Goal: Information Seeking & Learning: Learn about a topic

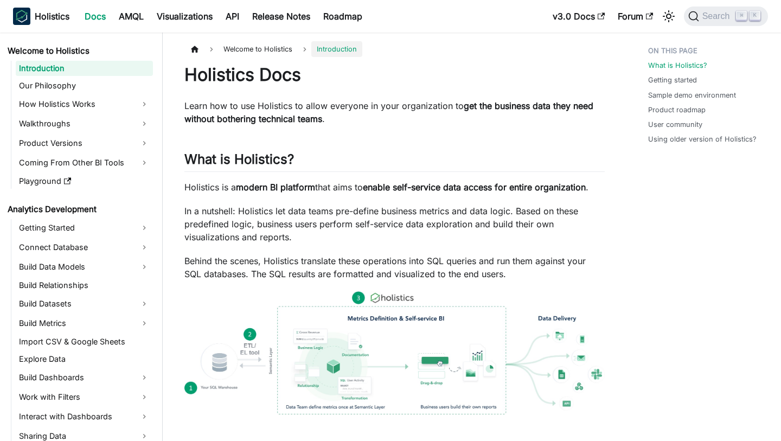
click at [499, 66] on h1 "Holistics Docs" at bounding box center [394, 75] width 420 height 22
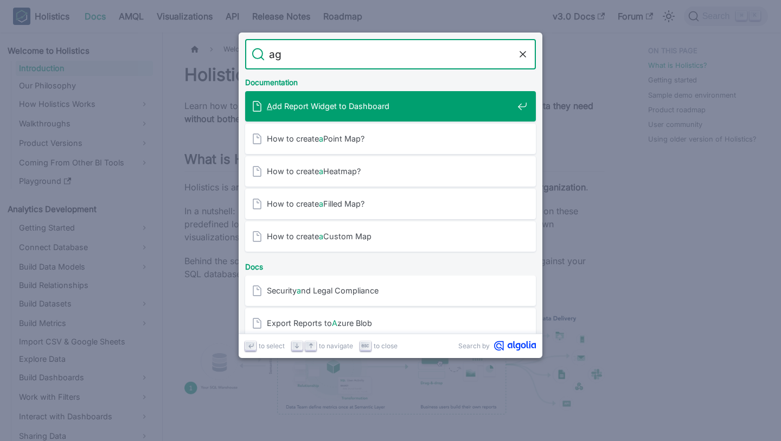
type input "agg"
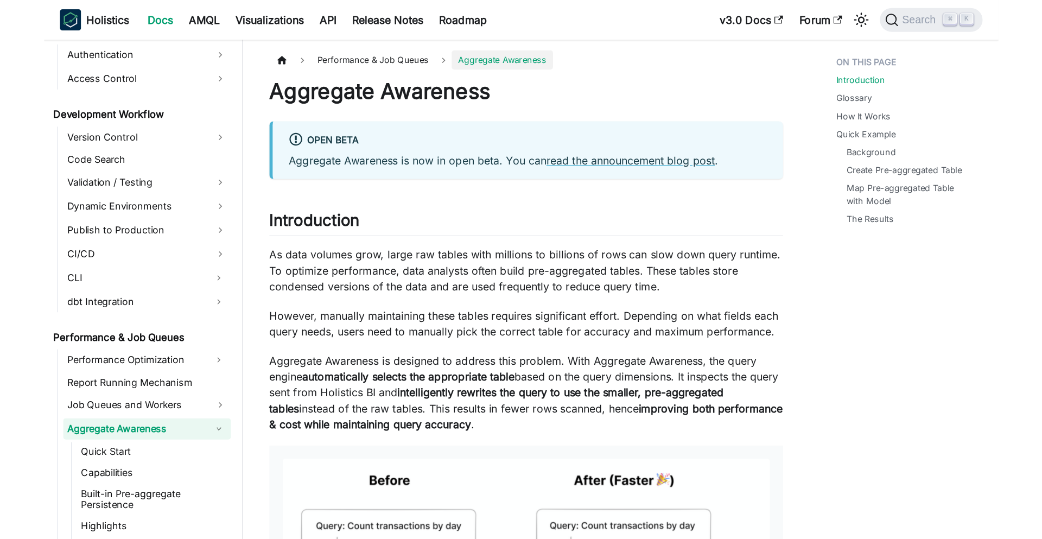
scroll to position [724, 0]
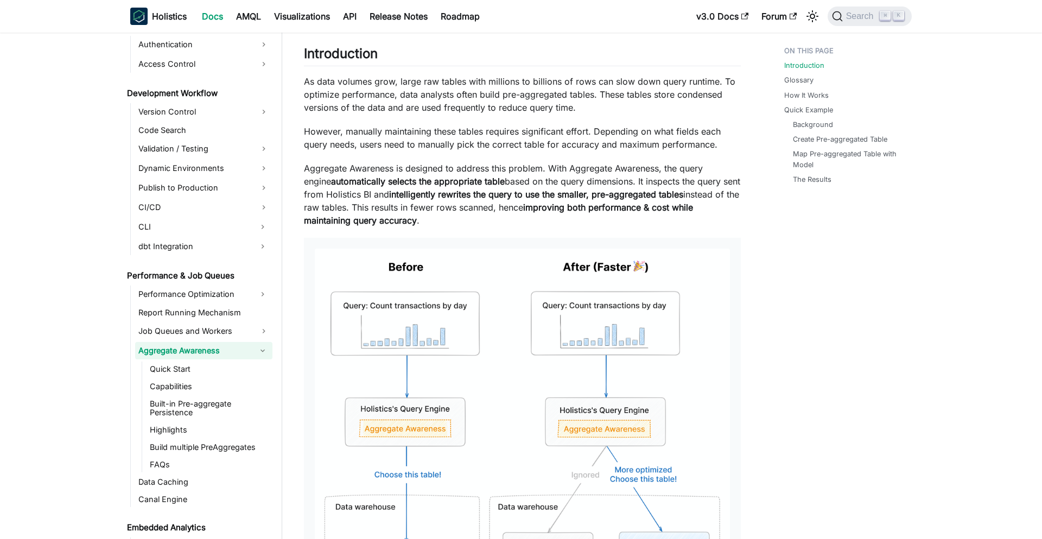
scroll to position [182, 0]
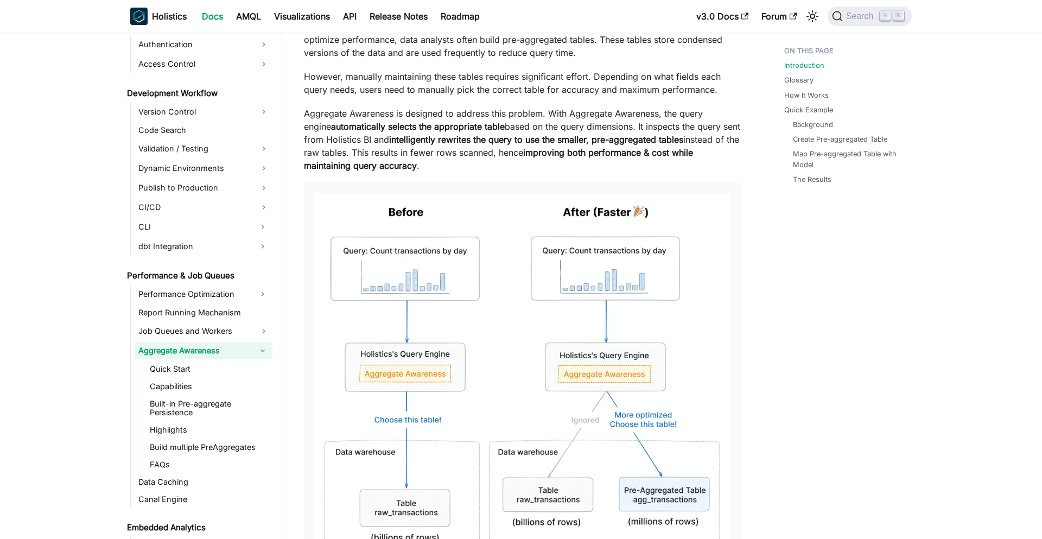
click at [534, 309] on img at bounding box center [522, 398] width 415 height 408
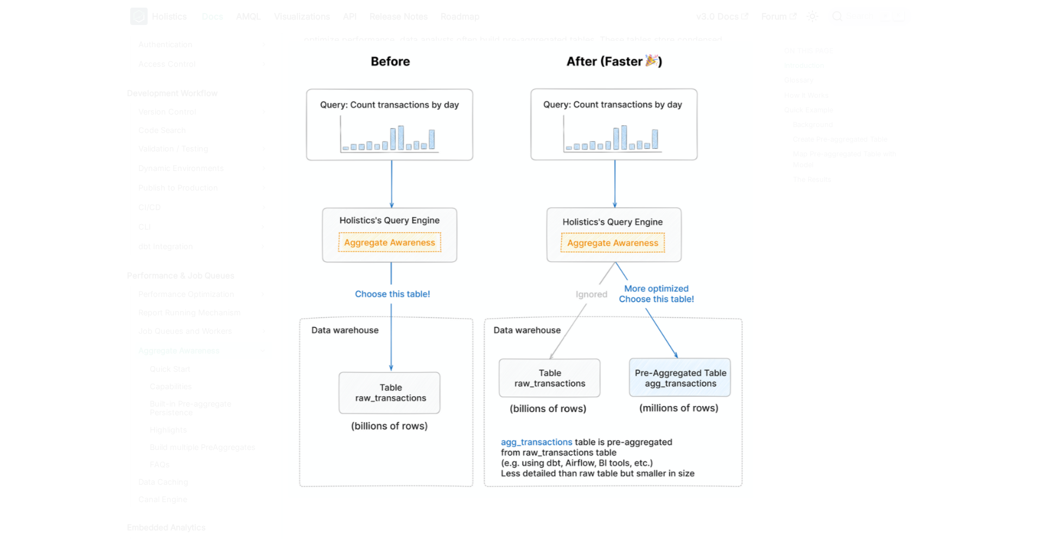
click at [229, 117] on div at bounding box center [521, 269] width 1042 height 539
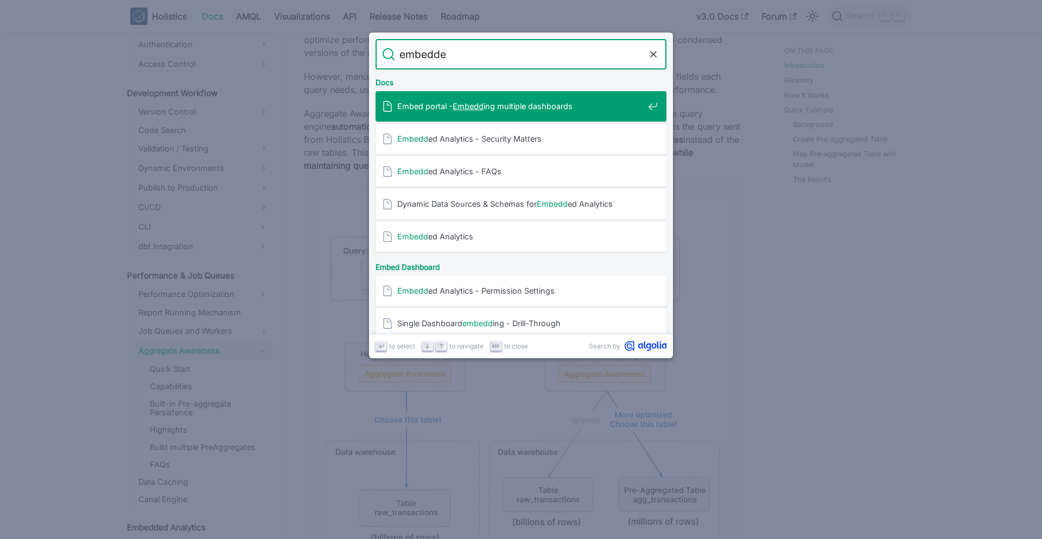
type input "embedded"
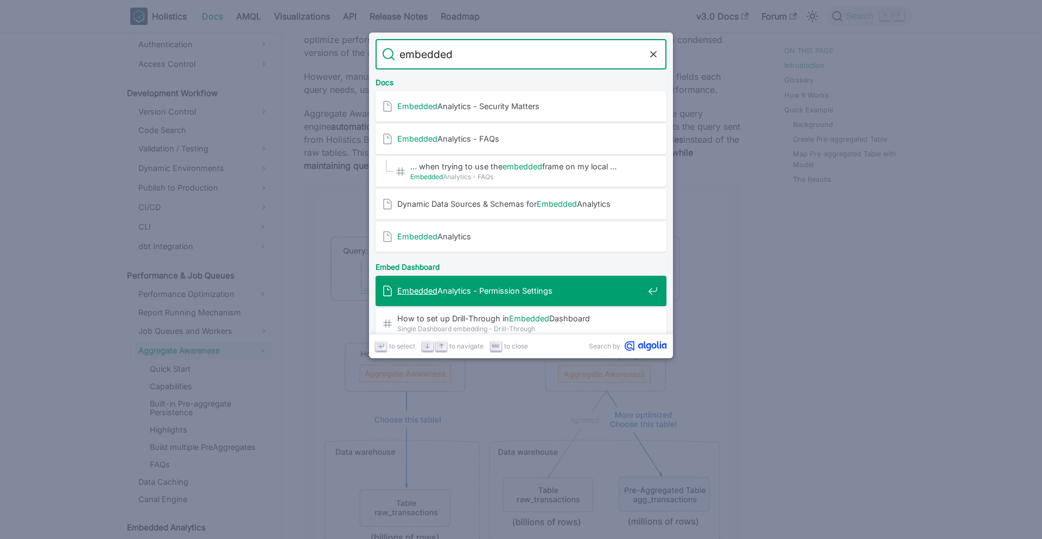
click at [523, 288] on span "Embedded Analytics - Permission Settings" at bounding box center [520, 290] width 246 height 10
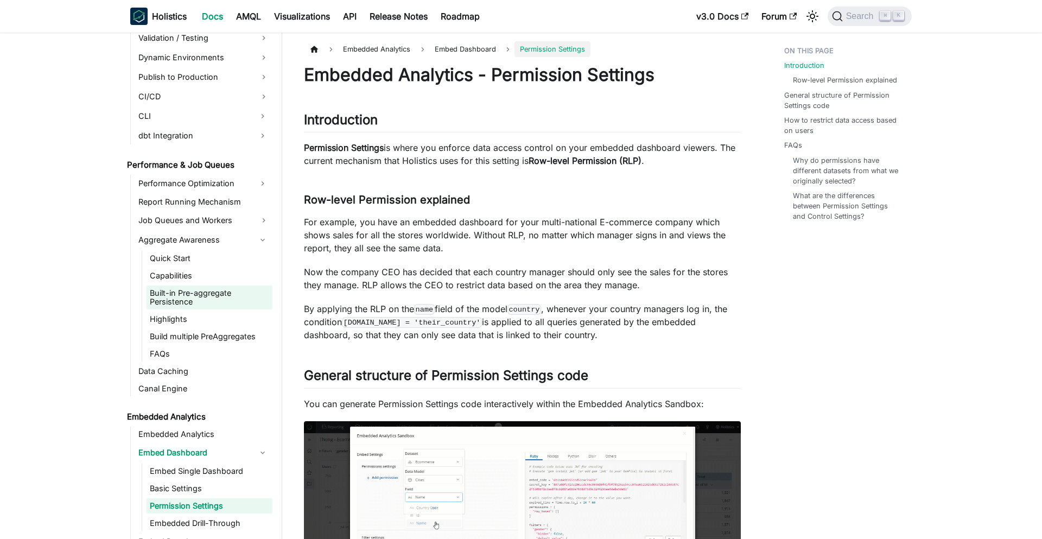
scroll to position [858, 0]
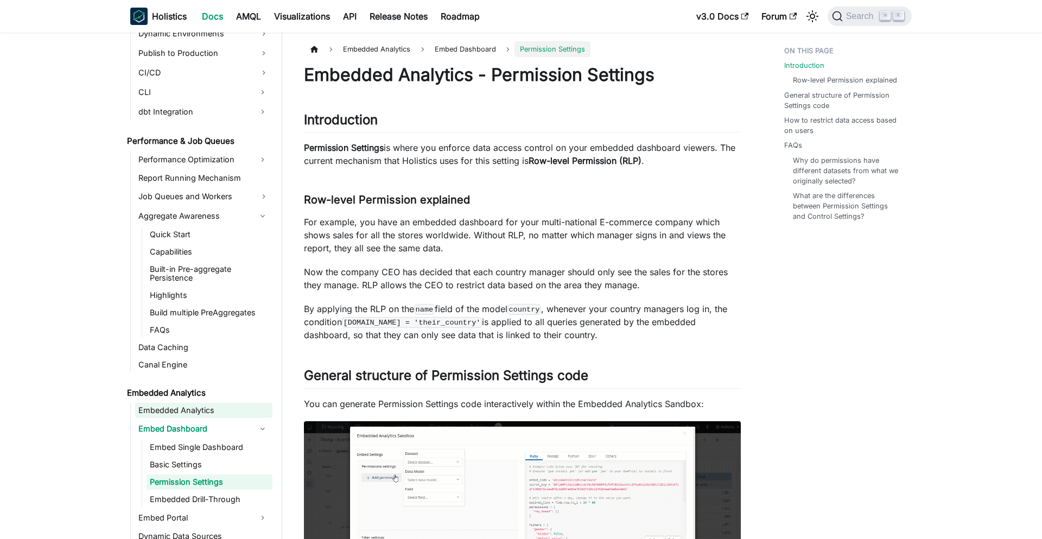
click at [202, 412] on link "Embedded Analytics" at bounding box center [203, 410] width 137 height 15
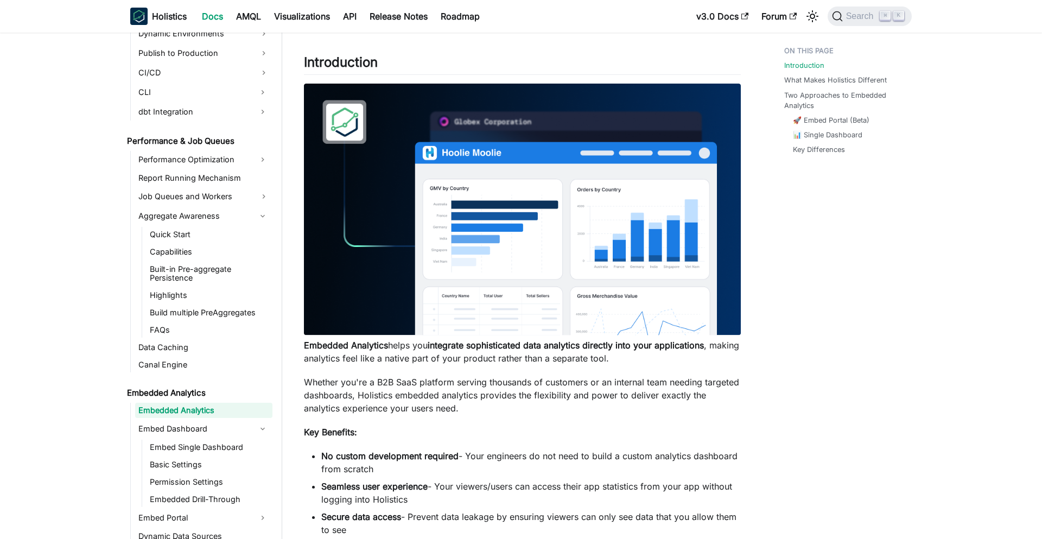
scroll to position [32, 0]
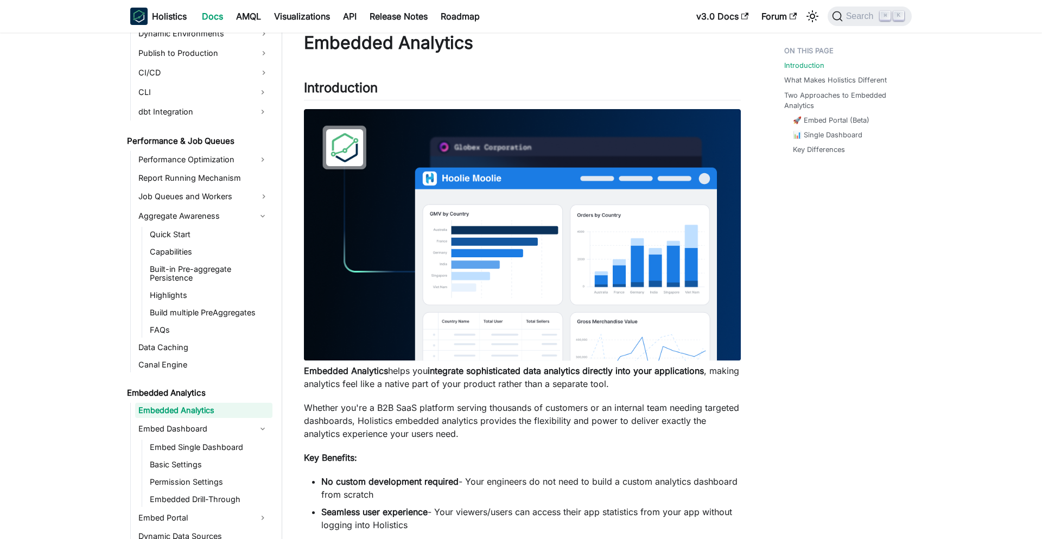
click at [464, 84] on h2 "Introduction ​" at bounding box center [522, 90] width 437 height 21
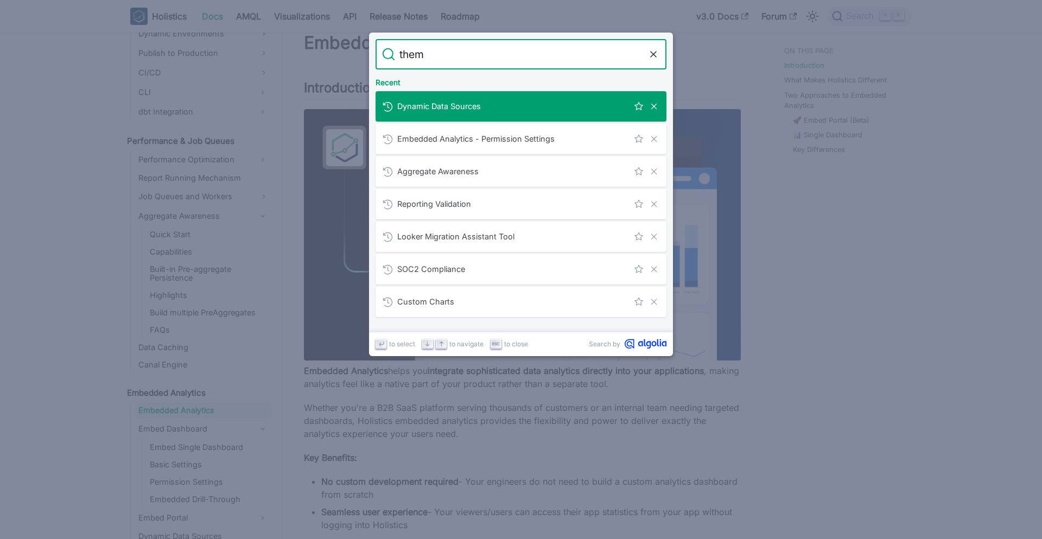
type input "theme"
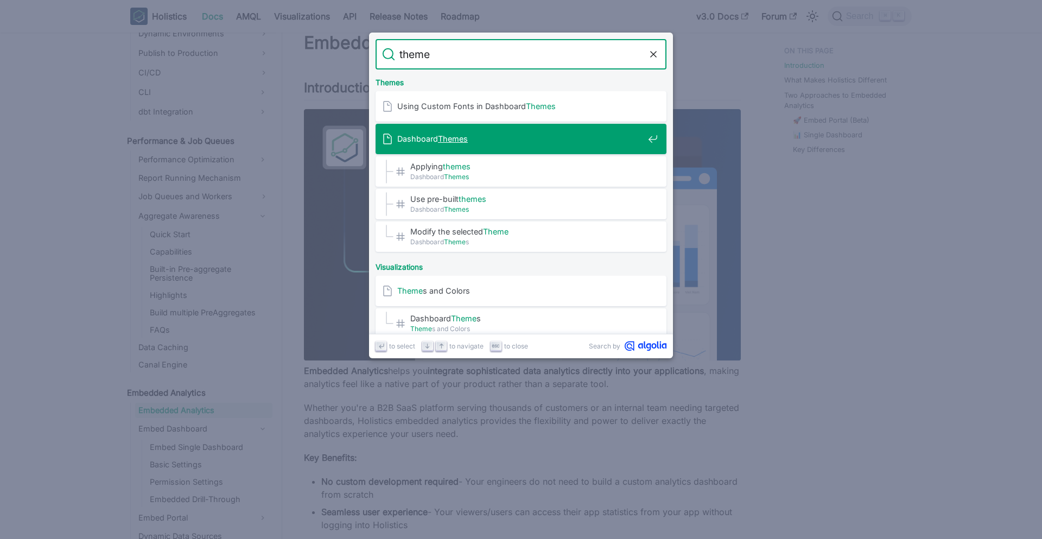
click at [512, 136] on span "Dashboard Themes" at bounding box center [520, 138] width 246 height 10
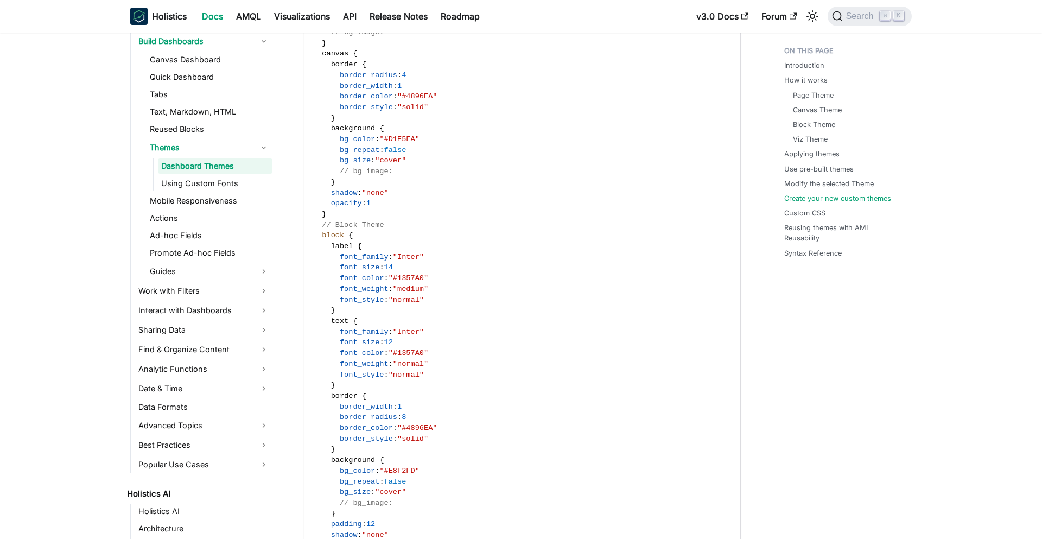
scroll to position [3429, 0]
click at [424, 98] on span ""#4896EA"" at bounding box center [417, 94] width 40 height 8
click at [363, 109] on span "border_style" at bounding box center [366, 105] width 53 height 8
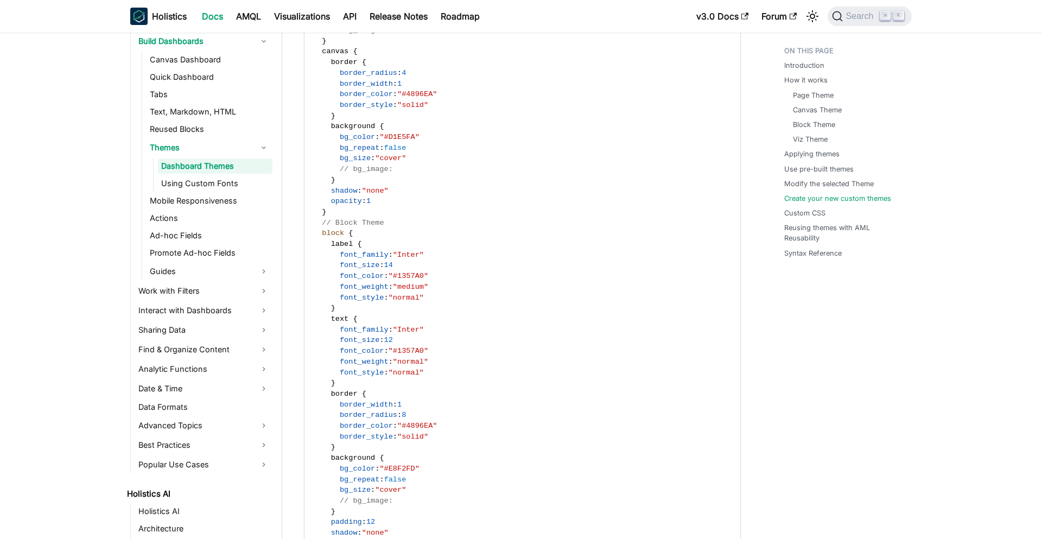
click at [363, 109] on span "border_style" at bounding box center [366, 105] width 53 height 8
click at [377, 98] on span "border_color" at bounding box center [366, 94] width 53 height 8
click at [420, 98] on span ""#4896EA"" at bounding box center [417, 94] width 40 height 8
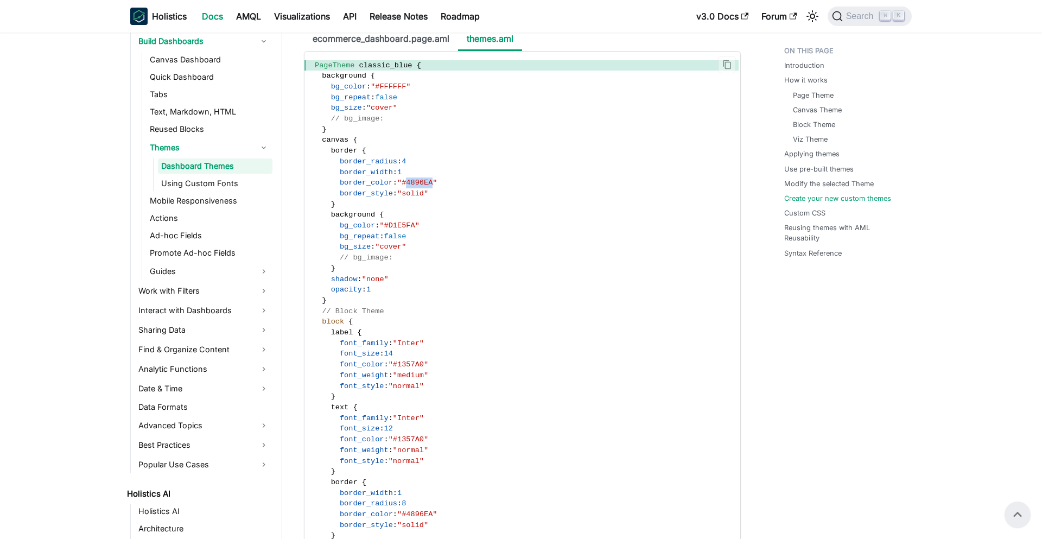
scroll to position [3345, 0]
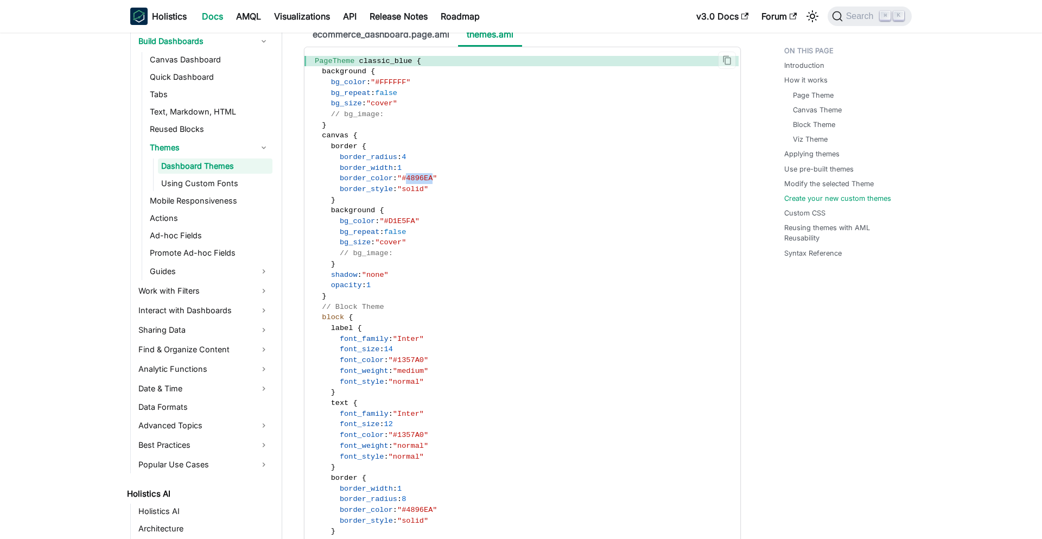
click at [373, 343] on span "font_family" at bounding box center [364, 339] width 49 height 8
click at [370, 353] on span "font_size" at bounding box center [360, 349] width 40 height 8
click at [378, 364] on span "font_color" at bounding box center [362, 360] width 44 height 8
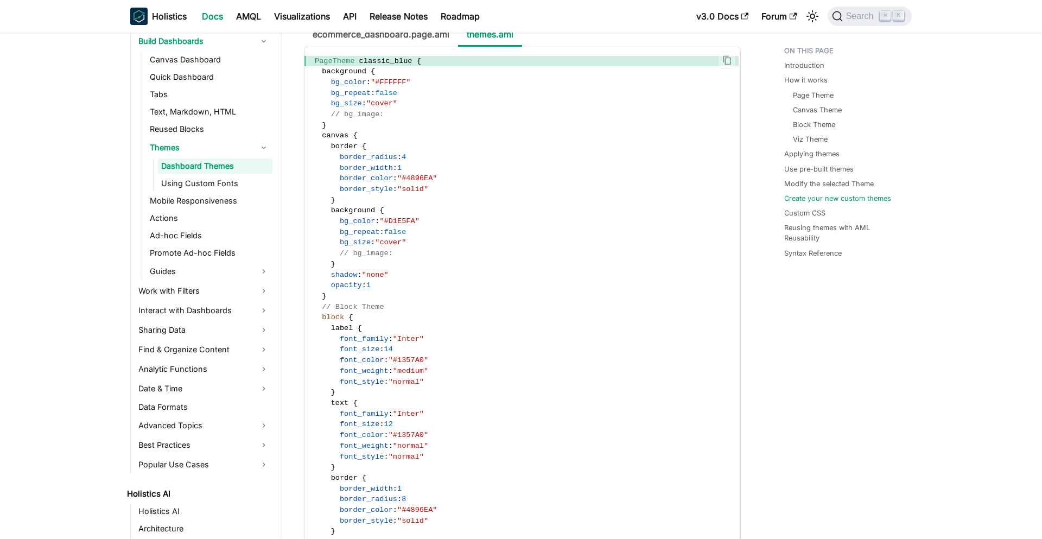
click at [378, 364] on span "font_color" at bounding box center [362, 360] width 44 height 8
click at [376, 375] on span "font_weight" at bounding box center [364, 371] width 49 height 8
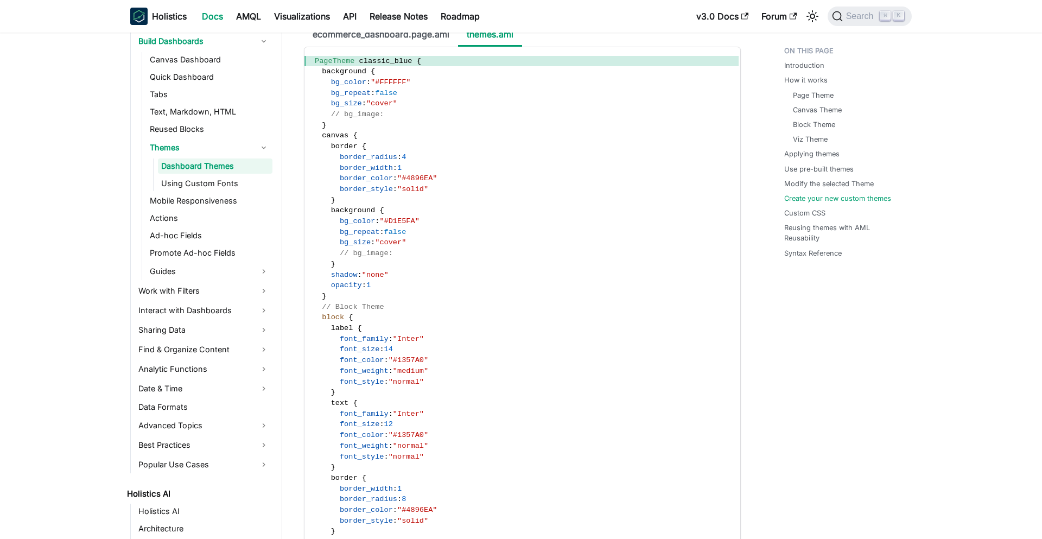
click at [535, 47] on ul "ecommerce_dashboard.page.aml themes.aml" at bounding box center [522, 34] width 437 height 23
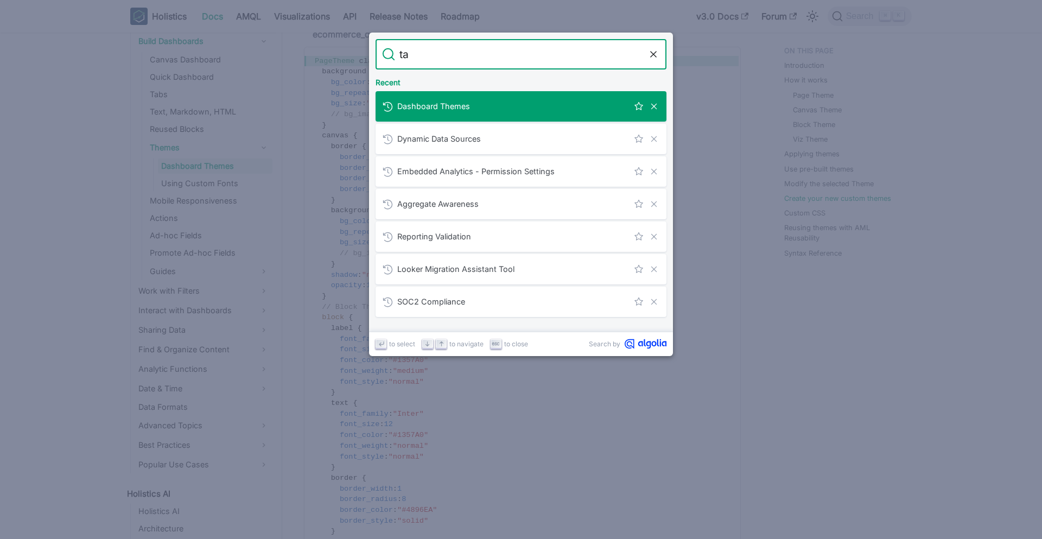
type input "tag"
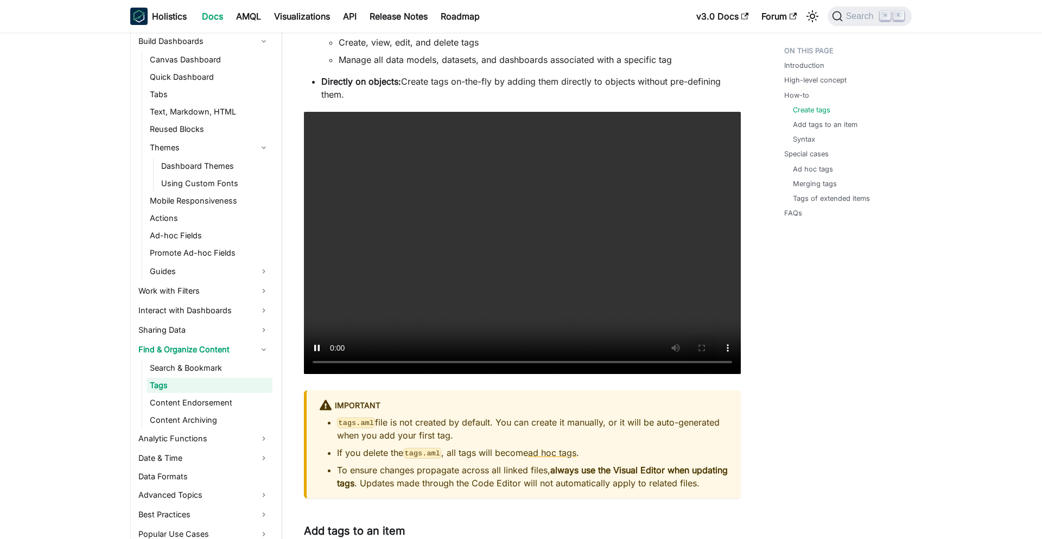
scroll to position [810, 0]
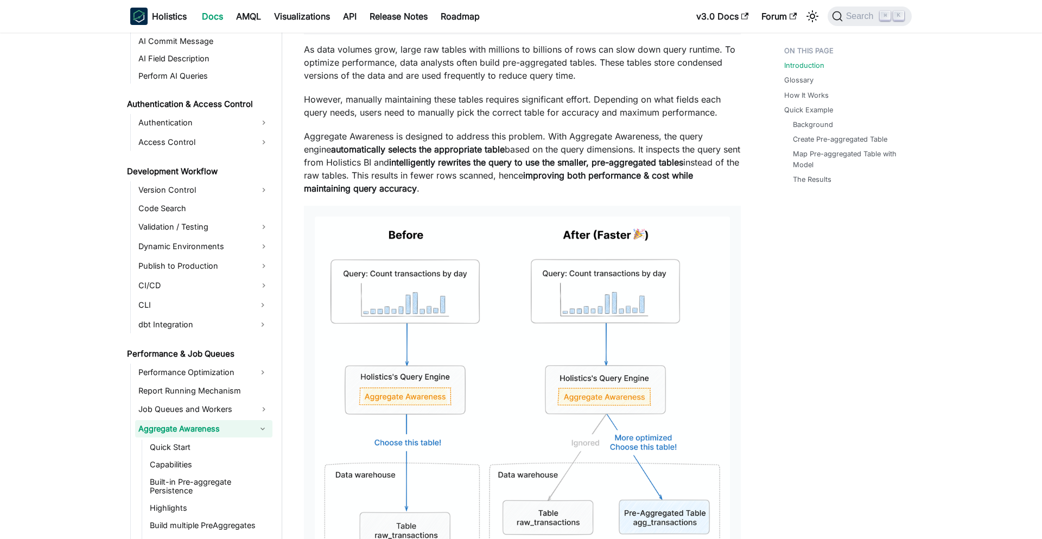
scroll to position [157, 0]
click at [461, 186] on p "Aggregate Awareness is designed to address this problem. With Aggregate Awarene…" at bounding box center [522, 164] width 437 height 65
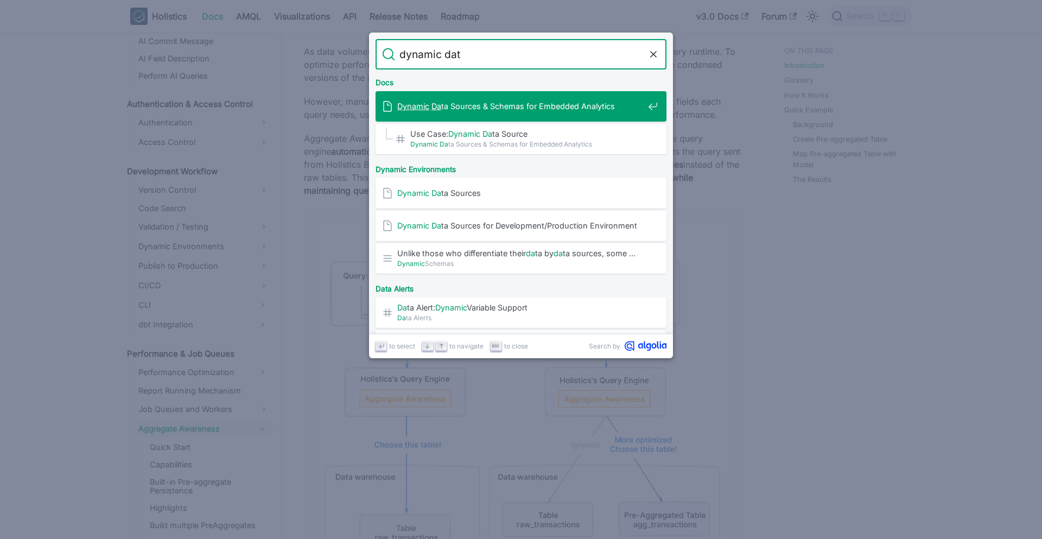
type input "dynamic data"
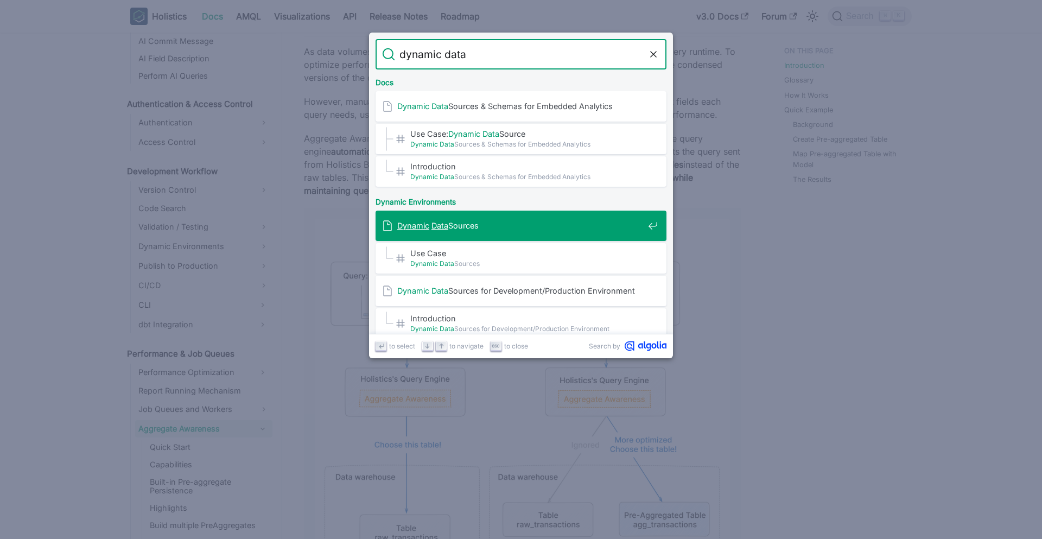
click at [496, 231] on div "Dynamic Data Sources" at bounding box center [524, 225] width 284 height 30
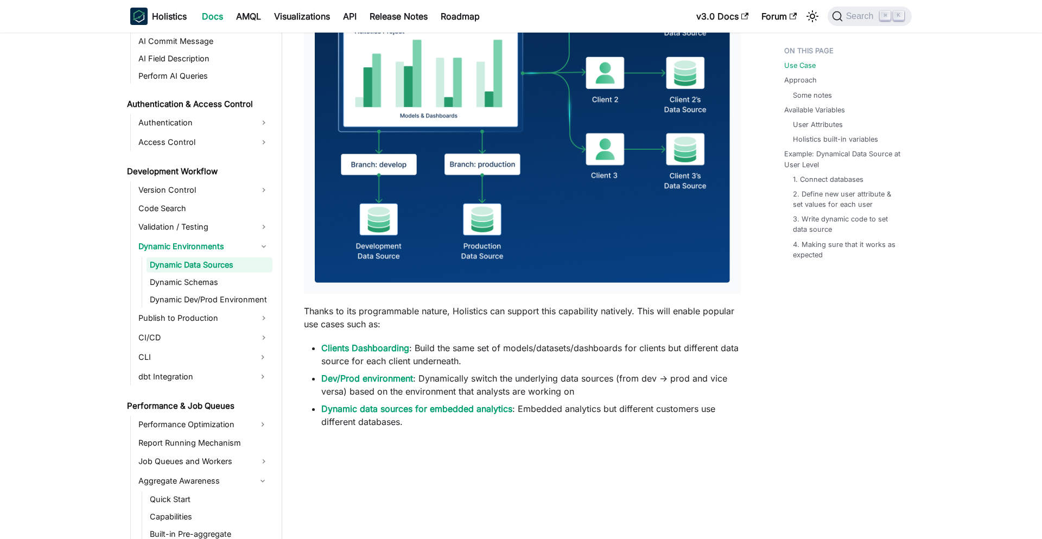
scroll to position [239, 0]
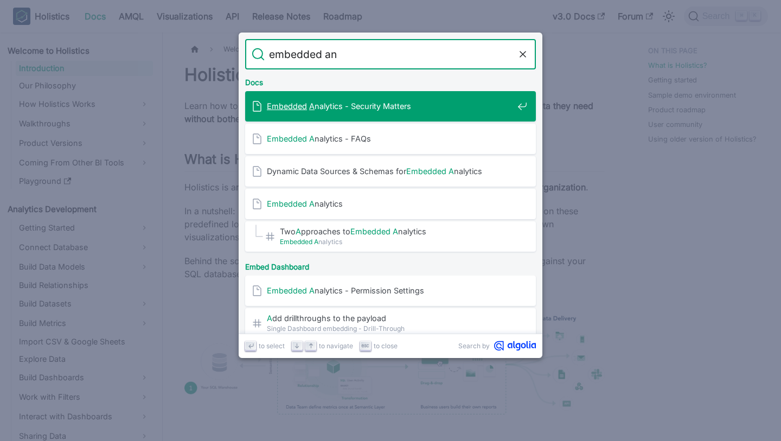
type input "embedded ana"
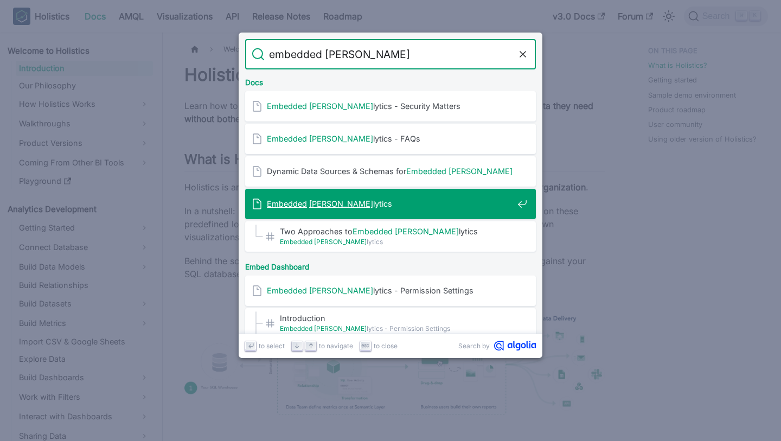
click at [457, 200] on span "Embedded Ana lytics" at bounding box center [390, 204] width 246 height 10
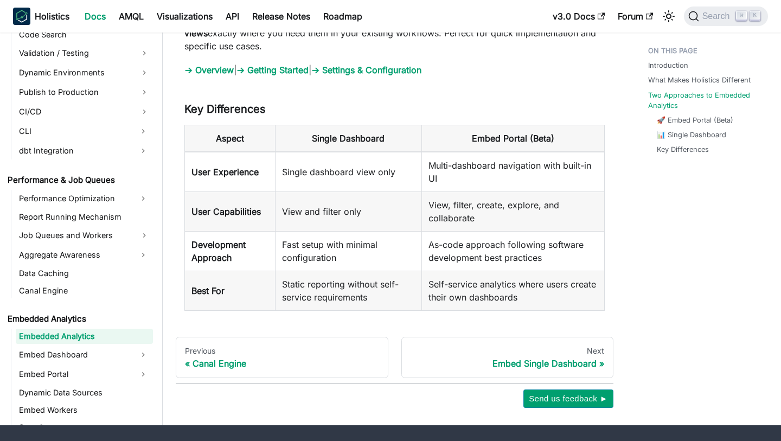
scroll to position [1326, 0]
